Goal: Task Accomplishment & Management: Manage account settings

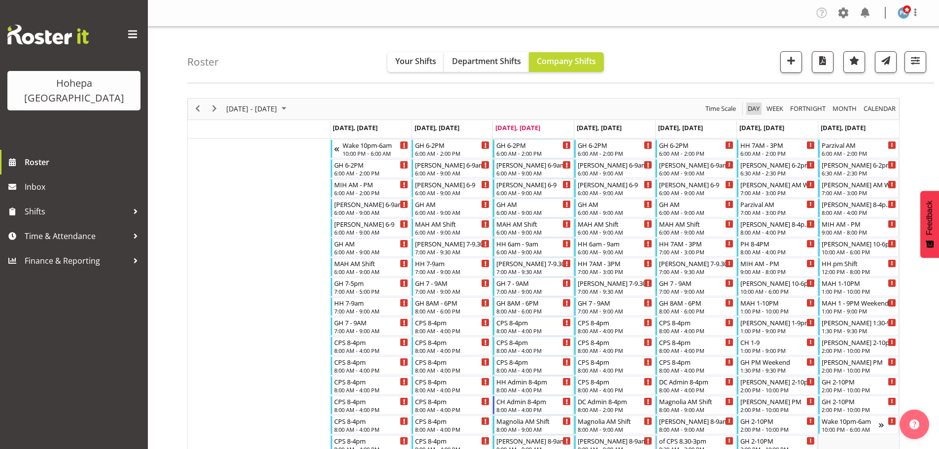
click at [750, 109] on span "Day" at bounding box center [754, 109] width 14 height 12
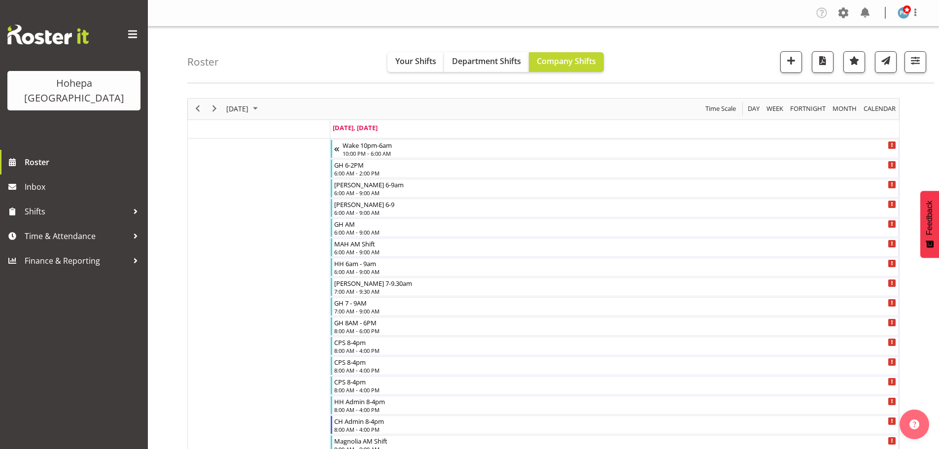
scroll to position [148, 0]
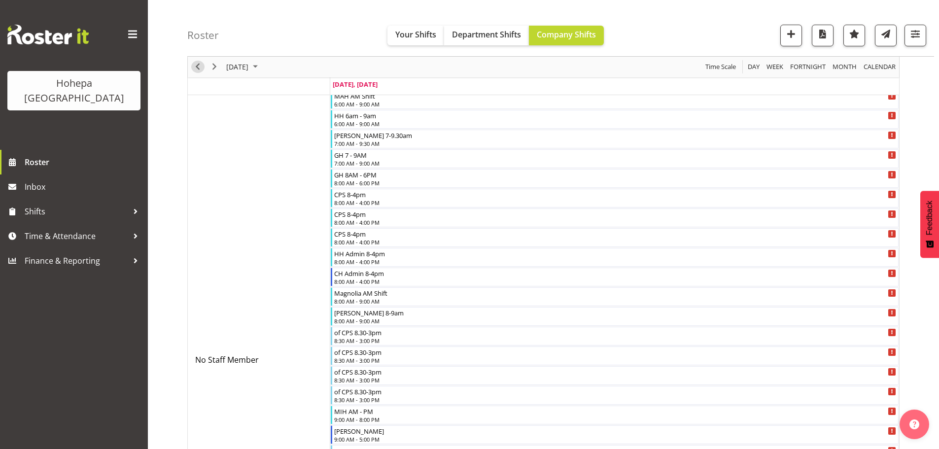
click at [194, 71] on span "Previous" at bounding box center [198, 67] width 12 height 12
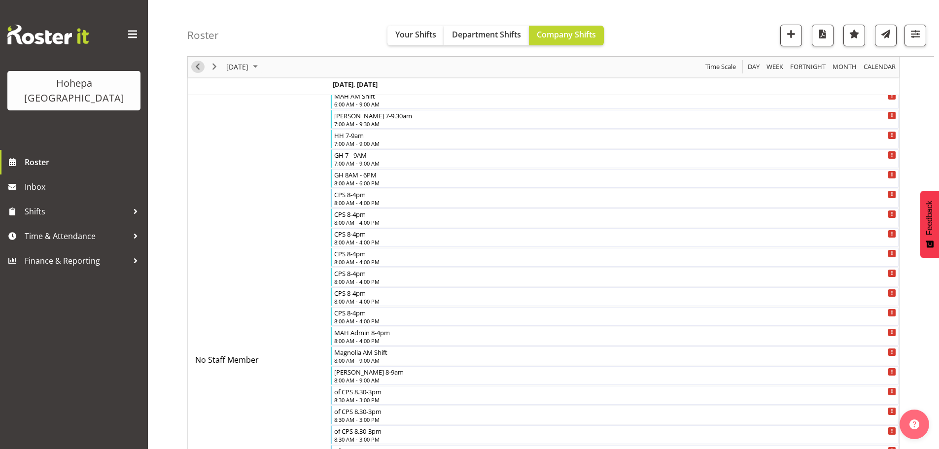
click at [199, 69] on span "Previous" at bounding box center [198, 67] width 12 height 12
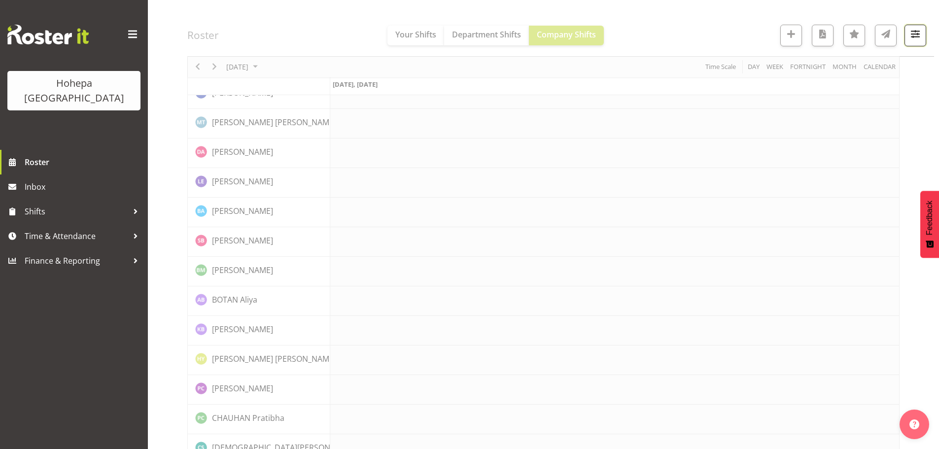
click at [918, 36] on span "button" at bounding box center [915, 34] width 13 height 13
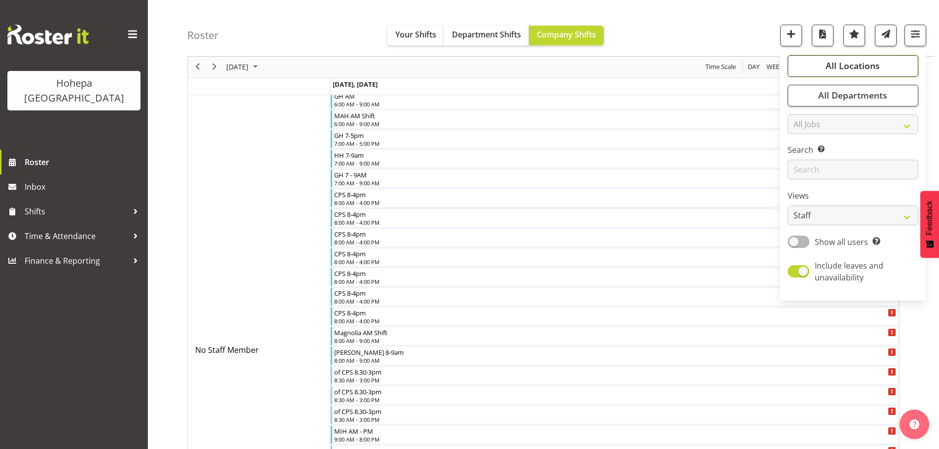
click at [858, 67] on span "All Locations" at bounding box center [853, 66] width 54 height 12
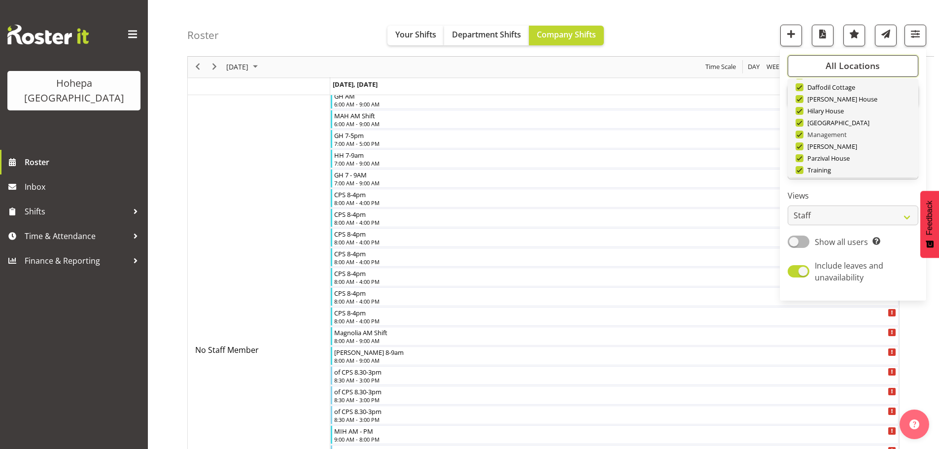
scroll to position [95, 0]
click at [854, 167] on button "Deselect All" at bounding box center [864, 162] width 51 height 18
checkbox input "false"
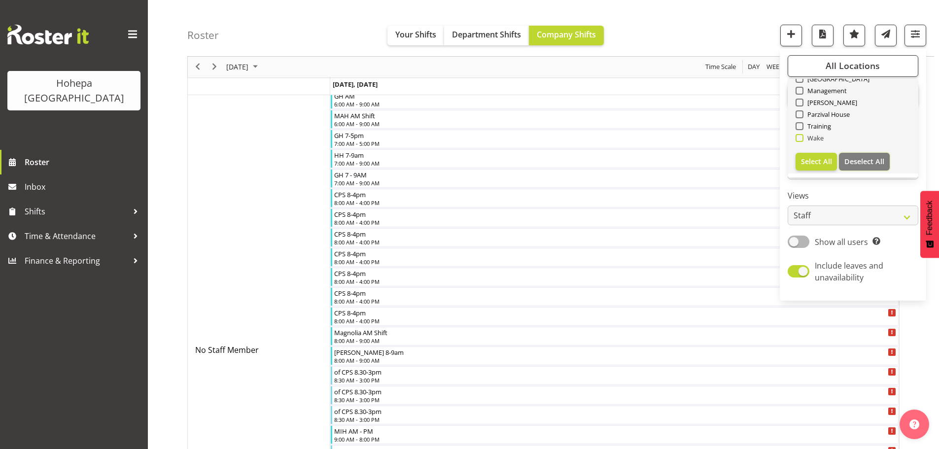
checkbox input "false"
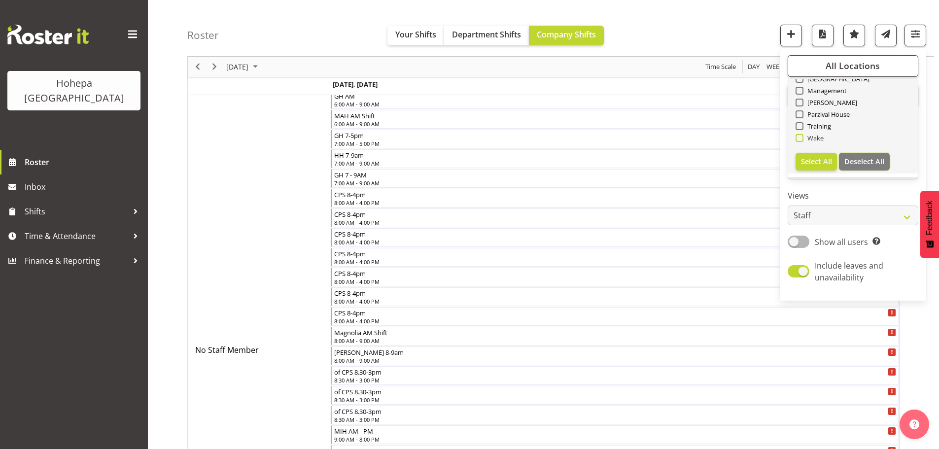
checkbox input "false"
click at [801, 80] on span at bounding box center [800, 79] width 8 height 8
click at [801, 80] on input "[GEOGRAPHIC_DATA]" at bounding box center [799, 79] width 6 height 6
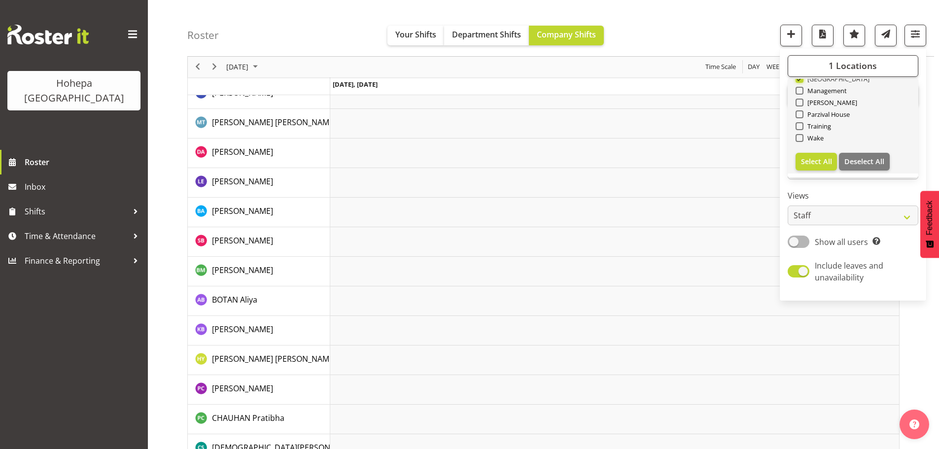
scroll to position [92, 0]
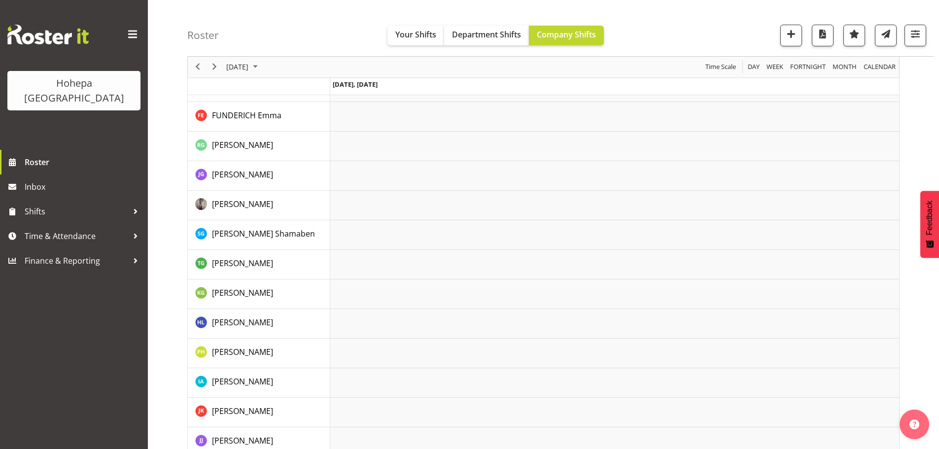
scroll to position [505, 0]
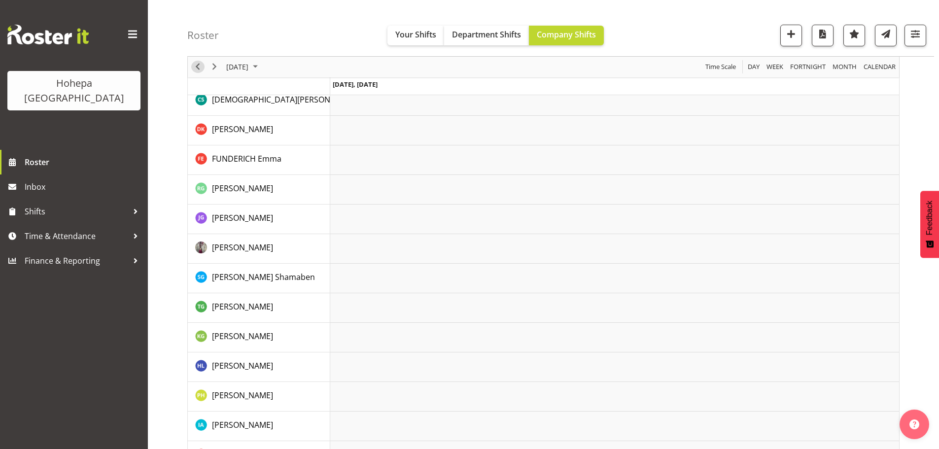
click at [194, 68] on span "Previous" at bounding box center [198, 67] width 12 height 12
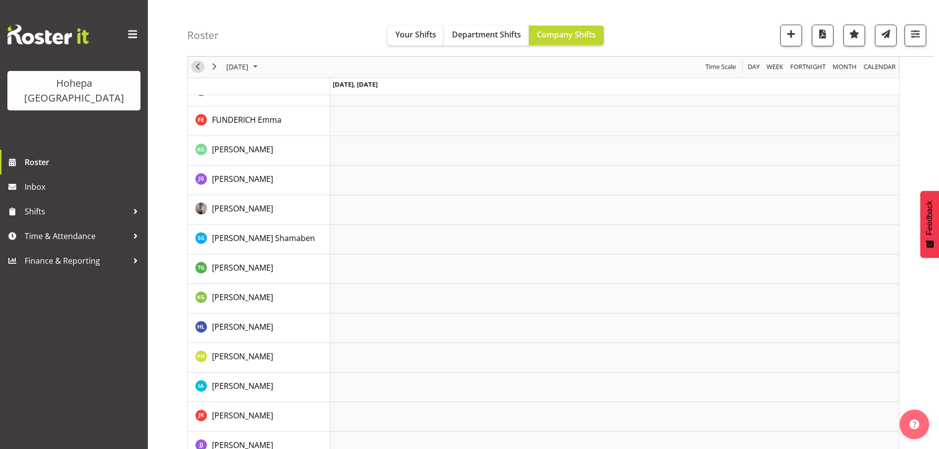
click at [198, 69] on span "Previous" at bounding box center [198, 67] width 12 height 12
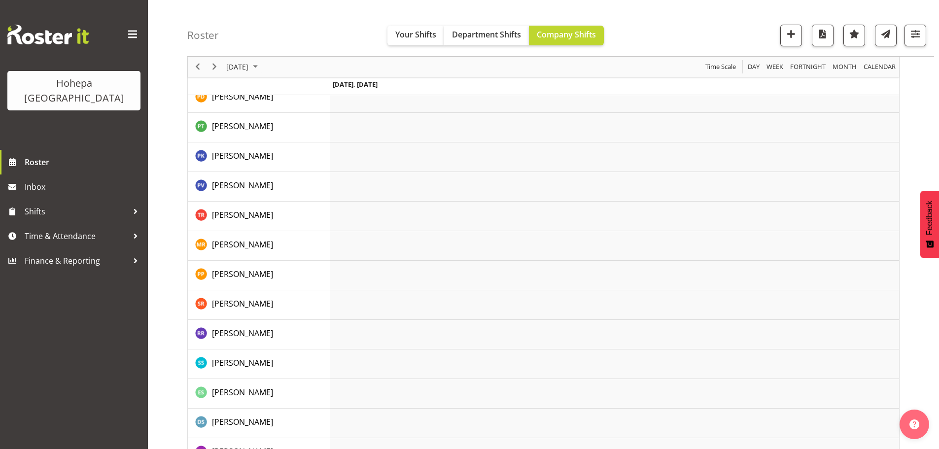
scroll to position [1331, 0]
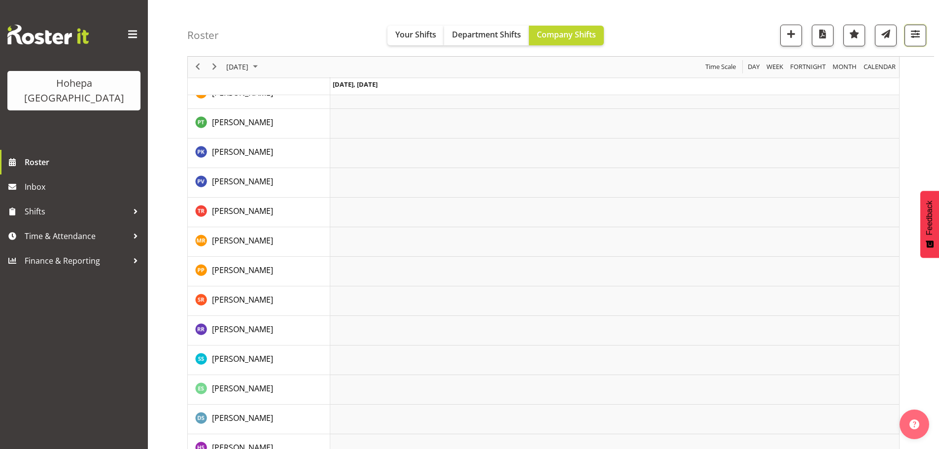
click at [913, 32] on span "button" at bounding box center [915, 34] width 13 height 13
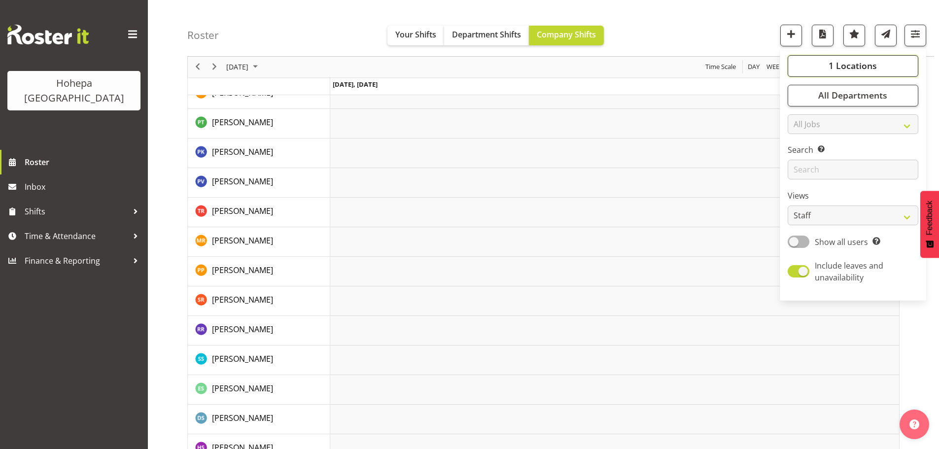
click at [849, 70] on span "1 Locations" at bounding box center [853, 66] width 48 height 12
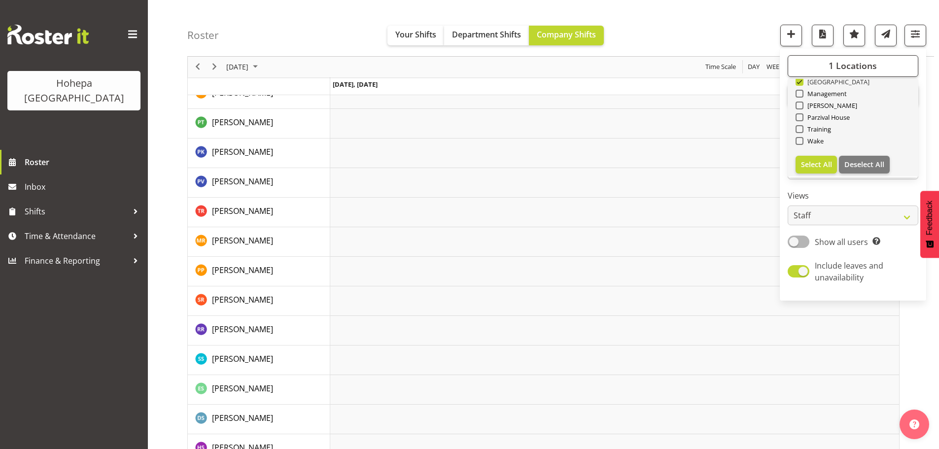
click at [800, 84] on span at bounding box center [800, 82] width 8 height 8
click at [800, 84] on input "[GEOGRAPHIC_DATA]" at bounding box center [799, 82] width 6 height 6
checkbox input "false"
click at [799, 118] on span at bounding box center [800, 117] width 8 height 8
click at [799, 118] on input "Parzival House" at bounding box center [799, 117] width 6 height 6
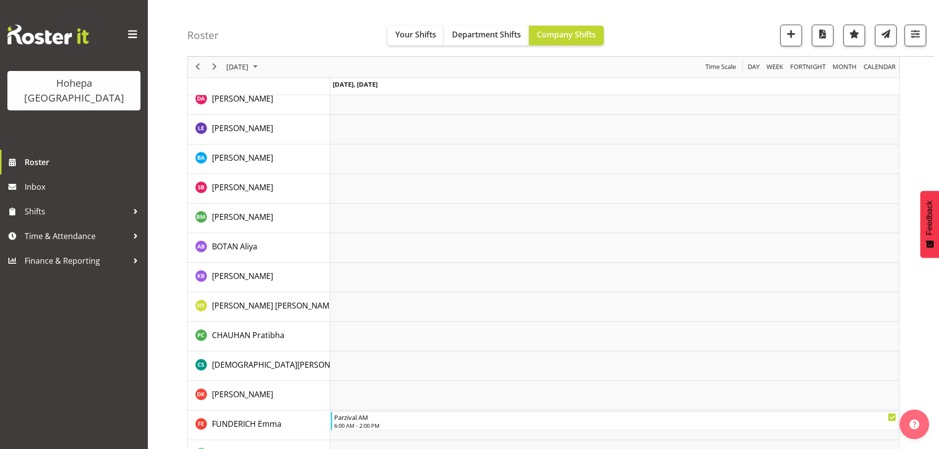
scroll to position [296, 0]
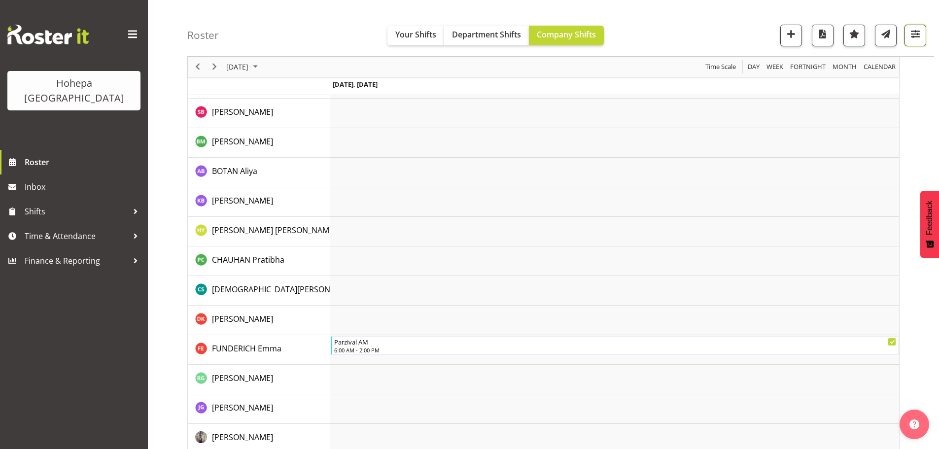
click at [919, 35] on span "button" at bounding box center [915, 34] width 13 height 13
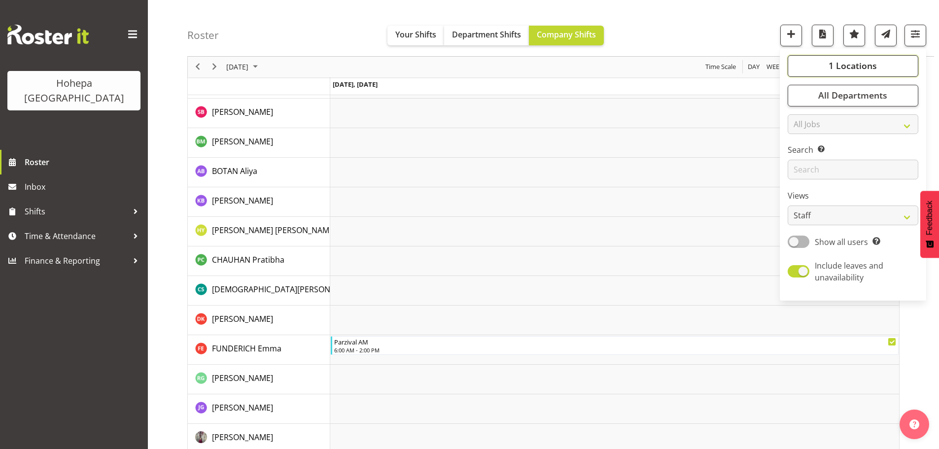
click at [855, 64] on span "1 Locations" at bounding box center [853, 66] width 48 height 12
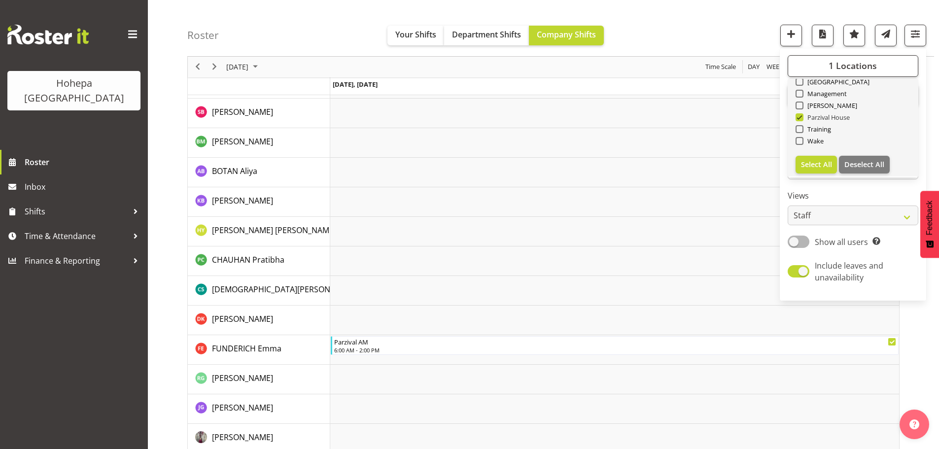
click at [799, 116] on span at bounding box center [800, 117] width 8 height 8
click at [799, 116] on input "Parzival House" at bounding box center [799, 117] width 6 height 6
checkbox input "false"
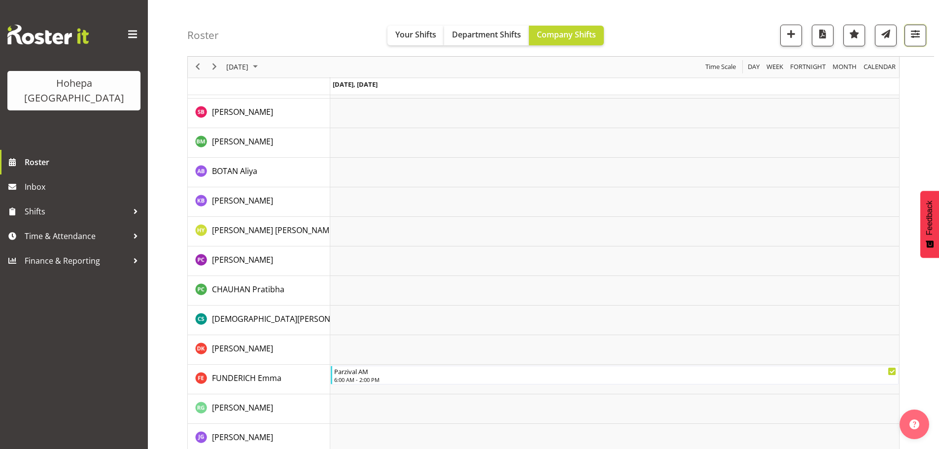
click at [912, 37] on span "button" at bounding box center [915, 34] width 13 height 13
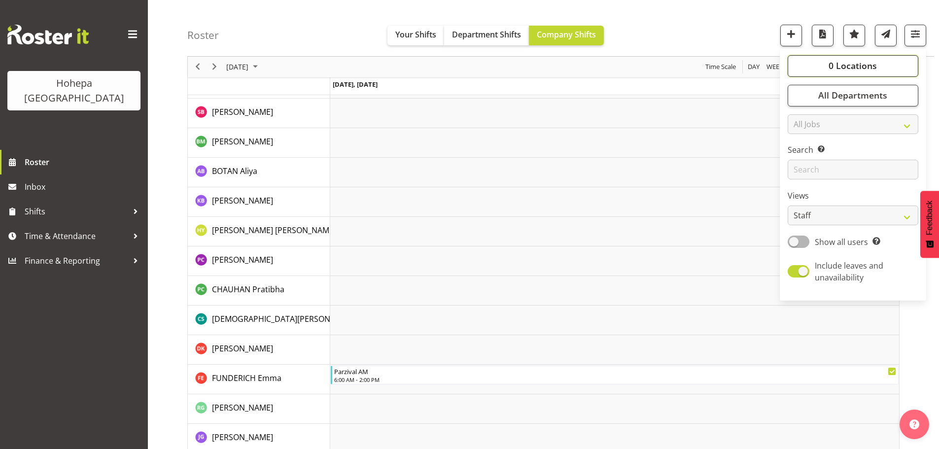
click at [854, 70] on span "0 Locations" at bounding box center [853, 66] width 48 height 12
click at [801, 150] on span at bounding box center [800, 150] width 8 height 8
click at [801, 150] on input "[PERSON_NAME] House" at bounding box center [799, 150] width 6 height 6
checkbox input "true"
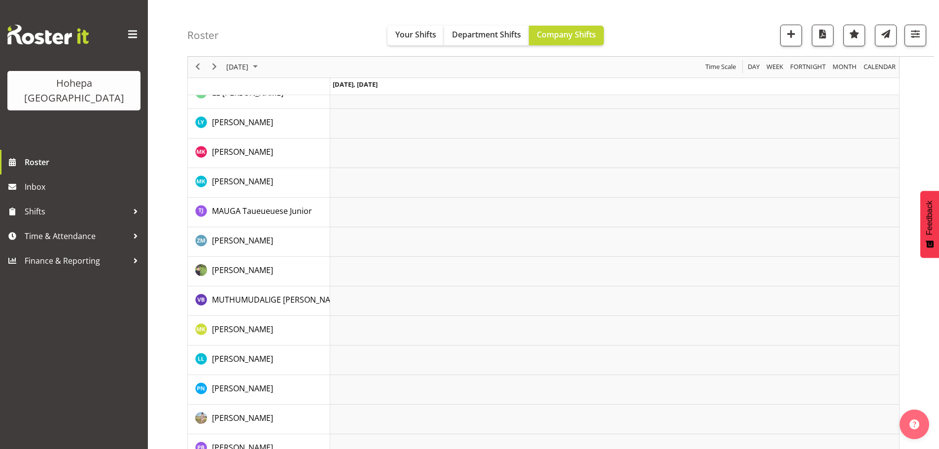
scroll to position [1370, 0]
